Goal: Task Accomplishment & Management: Manage account settings

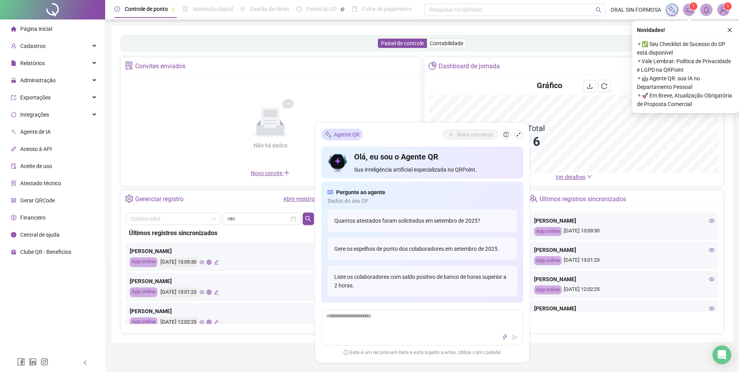
click at [38, 197] on span "Gerar QRCode" at bounding box center [37, 200] width 35 height 6
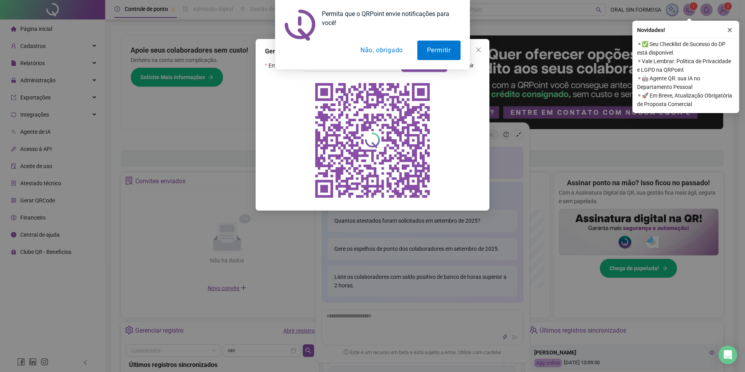
click at [382, 53] on button "Não, obrigado" at bounding box center [382, 50] width 62 height 19
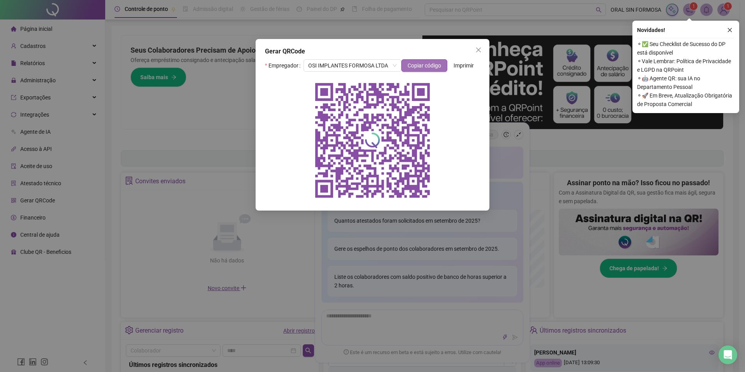
click at [443, 66] on button "Copiar código" at bounding box center [424, 65] width 46 height 12
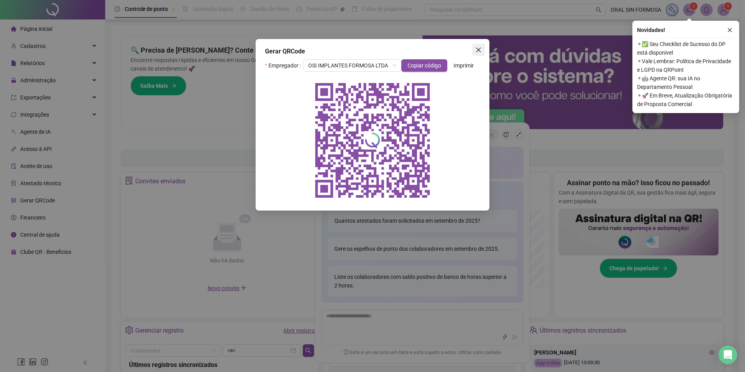
click at [476, 49] on icon "close" at bounding box center [478, 50] width 6 height 6
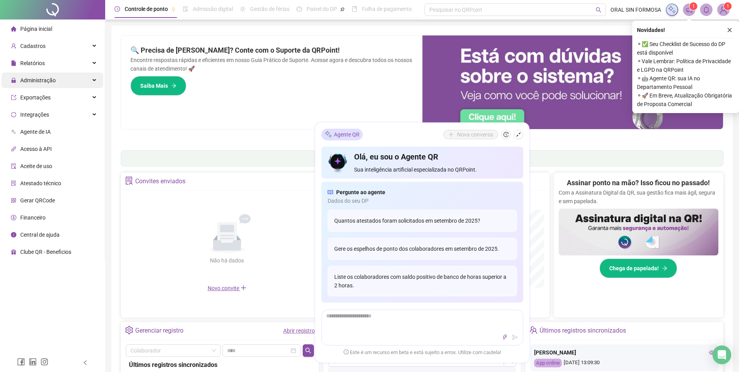
click at [59, 78] on div "Administração" at bounding box center [53, 80] width 102 height 16
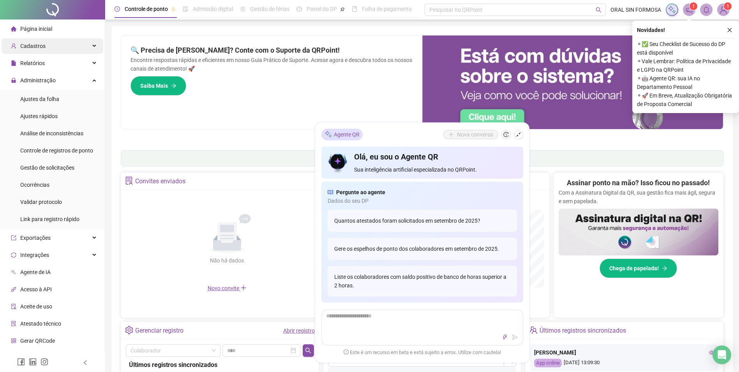
click at [67, 50] on div "Cadastros" at bounding box center [53, 46] width 102 height 16
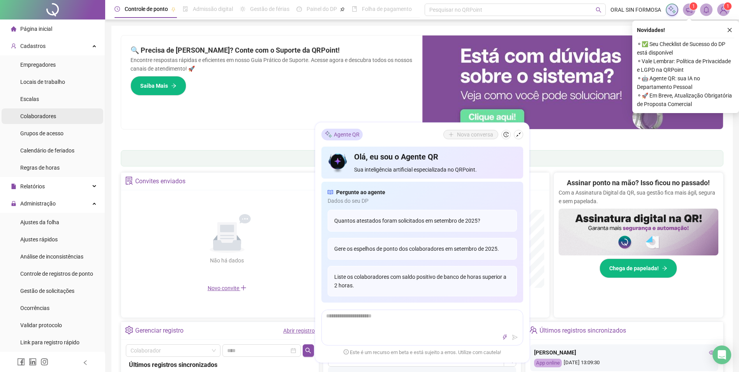
click at [58, 116] on li "Colaboradores" at bounding box center [53, 116] width 102 height 16
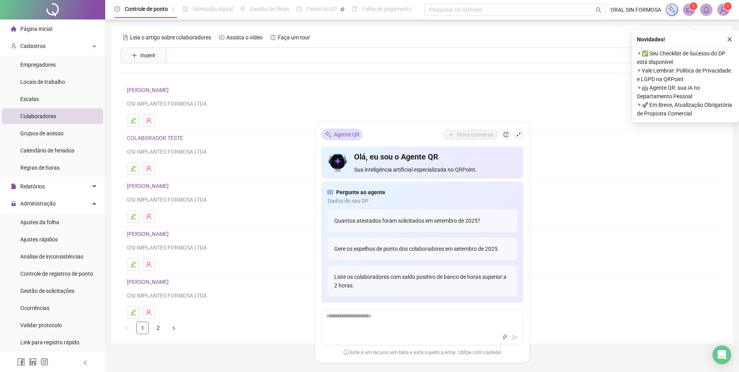
scroll to position [78, 0]
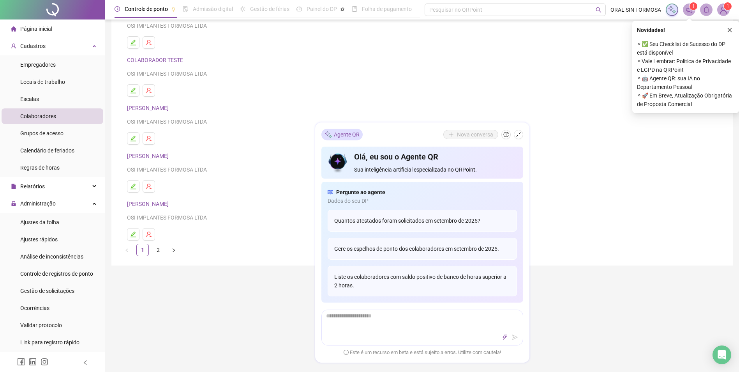
click at [171, 109] on link "[PERSON_NAME]" at bounding box center [149, 108] width 44 height 6
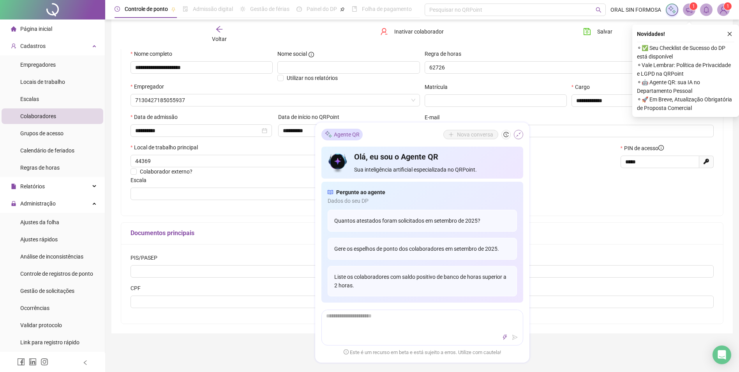
scroll to position [82, 0]
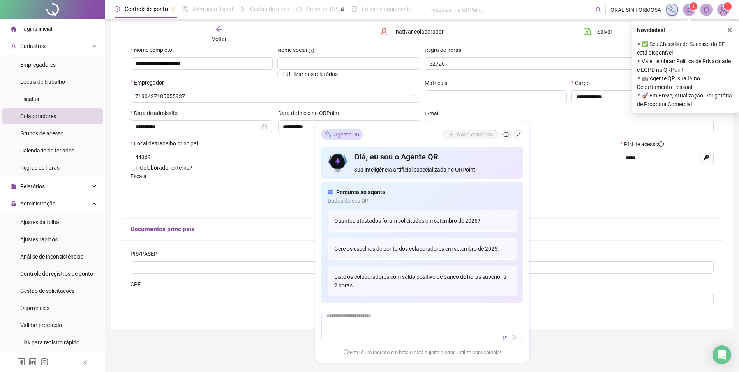
type input "*****"
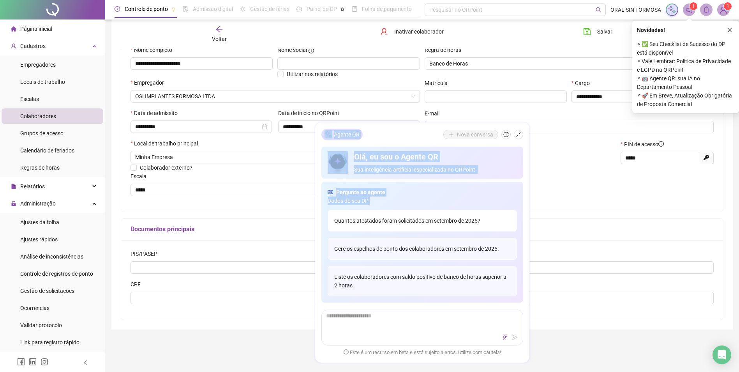
drag, startPoint x: 403, startPoint y: 135, endPoint x: 411, endPoint y: 229, distance: 94.6
click at [411, 229] on div "Agente QR Nova conversa Olá, eu sou o Agente QR Sua inteligência artificial esp…" at bounding box center [422, 242] width 214 height 240
click at [520, 137] on icon "shrink" at bounding box center [518, 134] width 5 height 5
